Goal: Transaction & Acquisition: Book appointment/travel/reservation

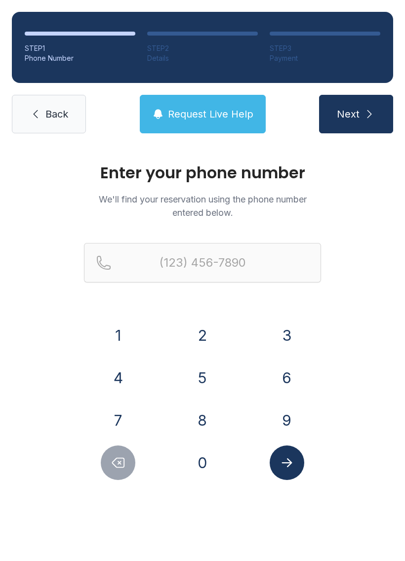
click at [36, 124] on link "Back" at bounding box center [49, 114] width 74 height 39
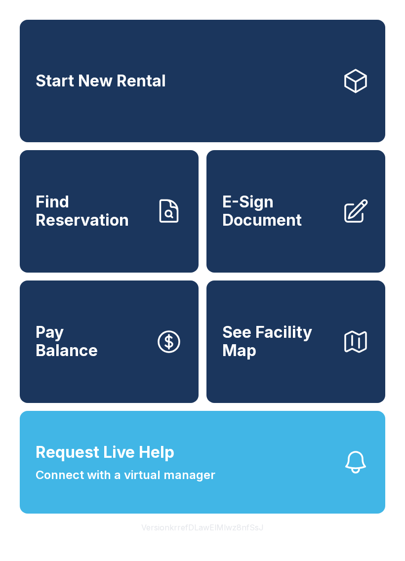
click at [161, 58] on link "Start New Rental" at bounding box center [203, 81] width 366 height 122
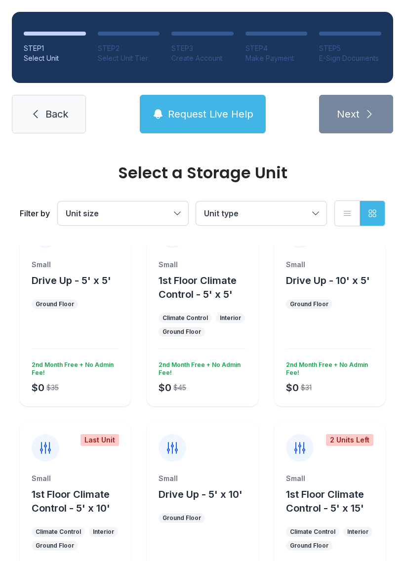
scroll to position [39, 0]
click at [142, 209] on span "Unit size" at bounding box center [118, 213] width 105 height 12
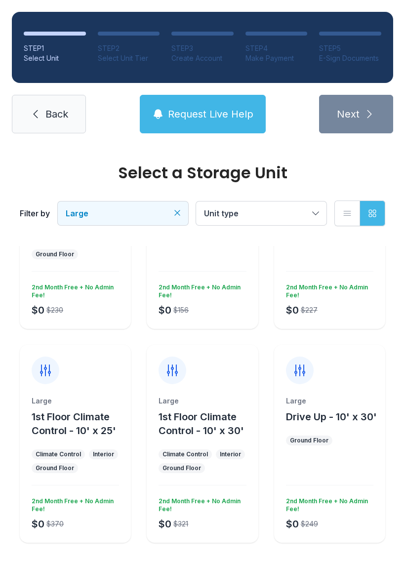
scroll to position [117, 0]
click at [343, 455] on div "Large Drive Up - 10' x 30' Ground Floor $0 $249 2nd Month Free + No Admin Fee!" at bounding box center [329, 470] width 111 height 147
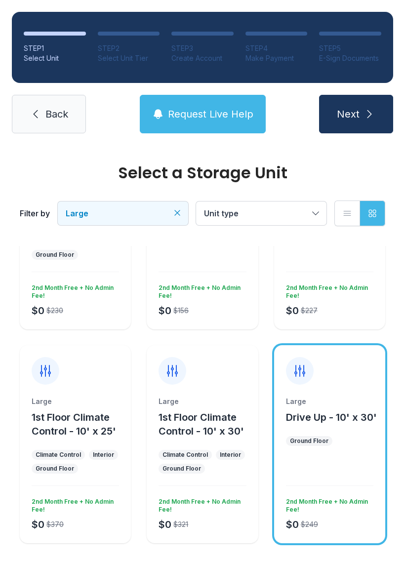
click at [257, 560] on div "Select a Storage Unit Filter by Large Unit type List view Grid view Large 1st F…" at bounding box center [202, 306] width 405 height 554
click at [48, 161] on div "Select a Storage Unit Filter by Large Unit type List view Grid view" at bounding box center [202, 195] width 369 height 101
click at [126, 211] on span "Large" at bounding box center [118, 213] width 105 height 12
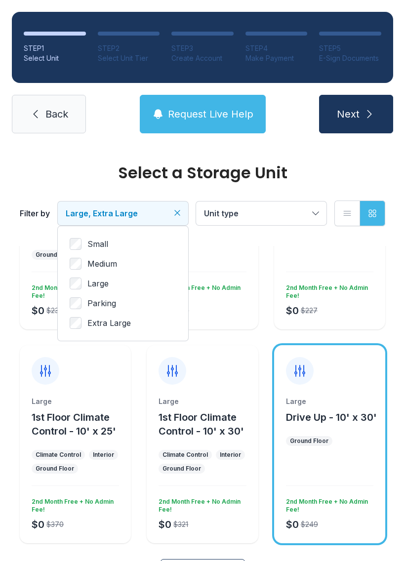
click at [66, 279] on div "Small Medium Large Parking Extra Large" at bounding box center [123, 283] width 130 height 115
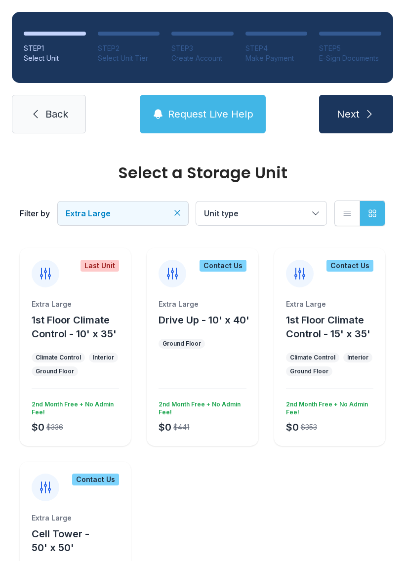
scroll to position [0, 0]
click at [188, 214] on button "Extra Large" at bounding box center [123, 214] width 130 height 24
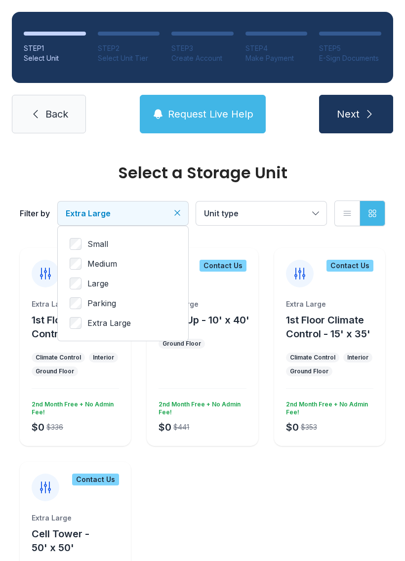
click at [117, 302] on label "Parking" at bounding box center [123, 303] width 107 height 12
click at [110, 325] on span "Extra Large" at bounding box center [108, 323] width 43 height 12
